Goal: Find specific page/section: Find specific page/section

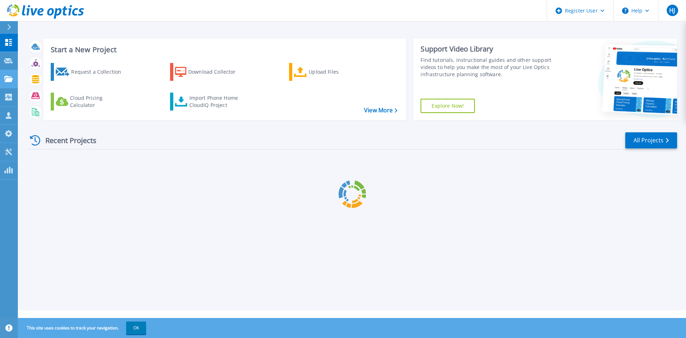
click at [9, 78] on icon at bounding box center [8, 79] width 9 height 6
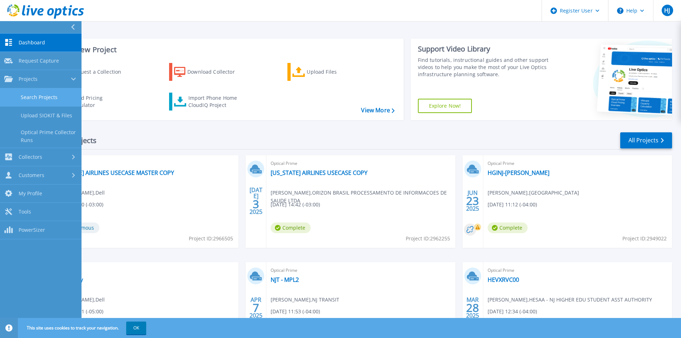
click at [45, 99] on link "Search Projects" at bounding box center [40, 97] width 81 height 18
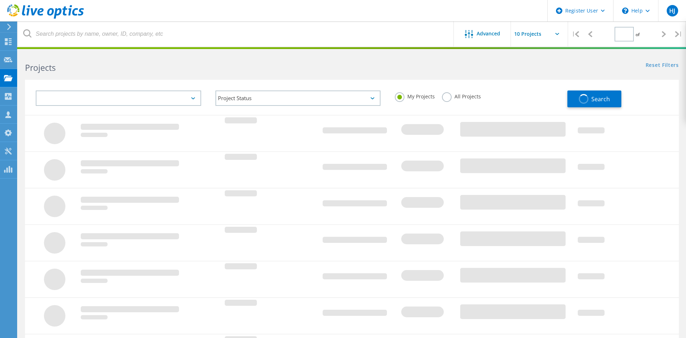
type input "1"
